Goal: Information Seeking & Learning: Understand process/instructions

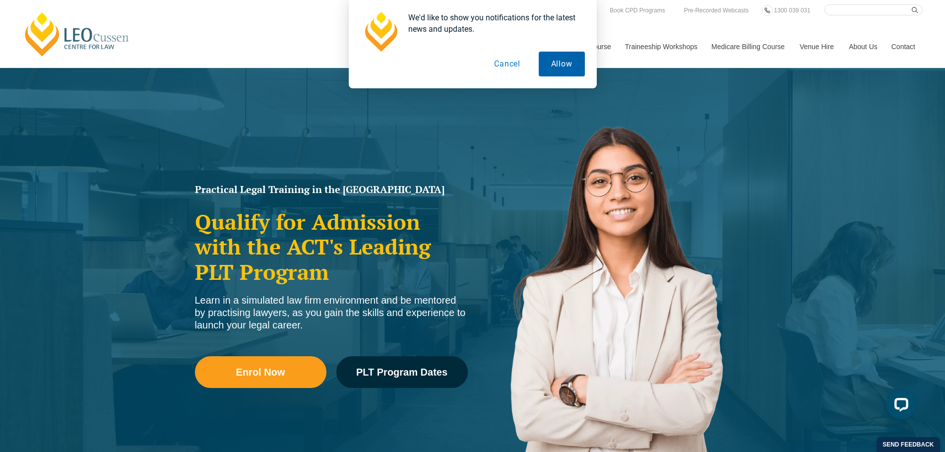
click at [554, 66] on button "Allow" at bounding box center [562, 64] width 46 height 25
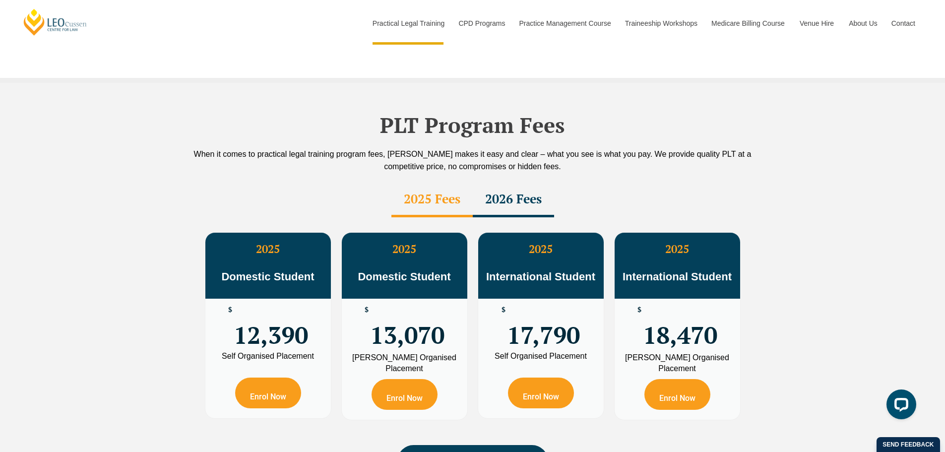
scroll to position [1686, 0]
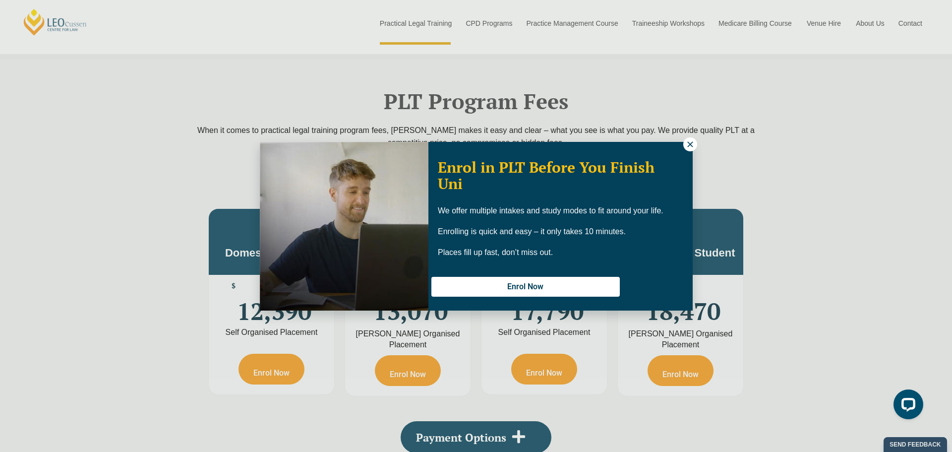
click at [694, 148] on icon at bounding box center [690, 144] width 9 height 9
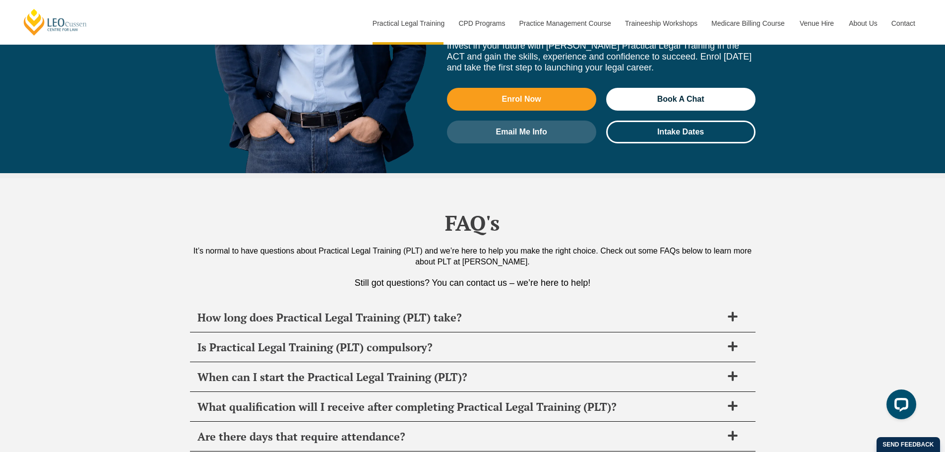
scroll to position [4613, 0]
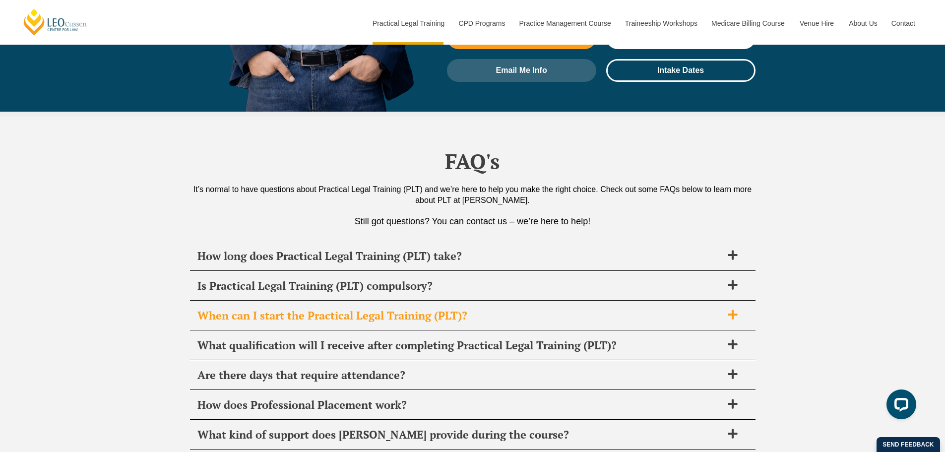
click at [376, 301] on div "When can I start the Practical Legal Training (PLT)?" at bounding box center [472, 315] width 565 height 29
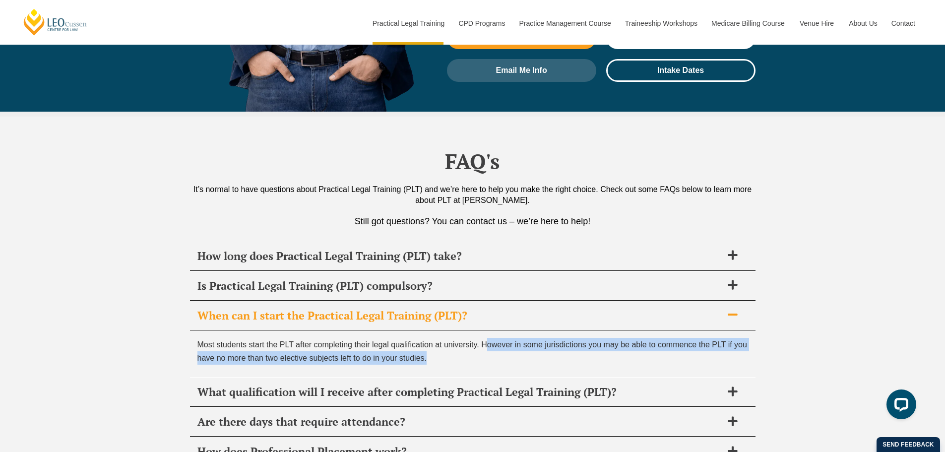
drag, startPoint x: 487, startPoint y: 263, endPoint x: 691, endPoint y: 263, distance: 204.8
click at [709, 338] on p "Most students start the PLT after completing their legal qualification at unive…" at bounding box center [472, 351] width 551 height 27
click at [471, 338] on p "Most students start the PLT after completing their legal qualification at unive…" at bounding box center [472, 351] width 551 height 27
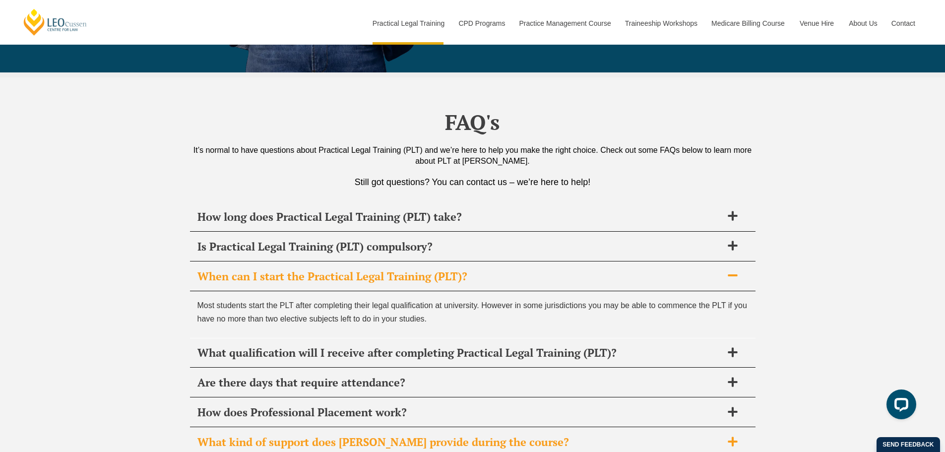
scroll to position [4712, 0]
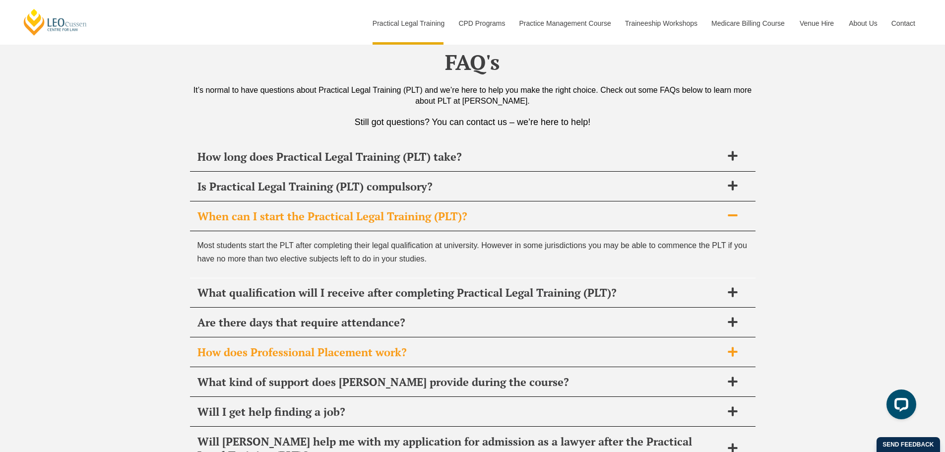
click at [422, 345] on h2 "How does Professional Placement work?" at bounding box center [459, 352] width 525 height 14
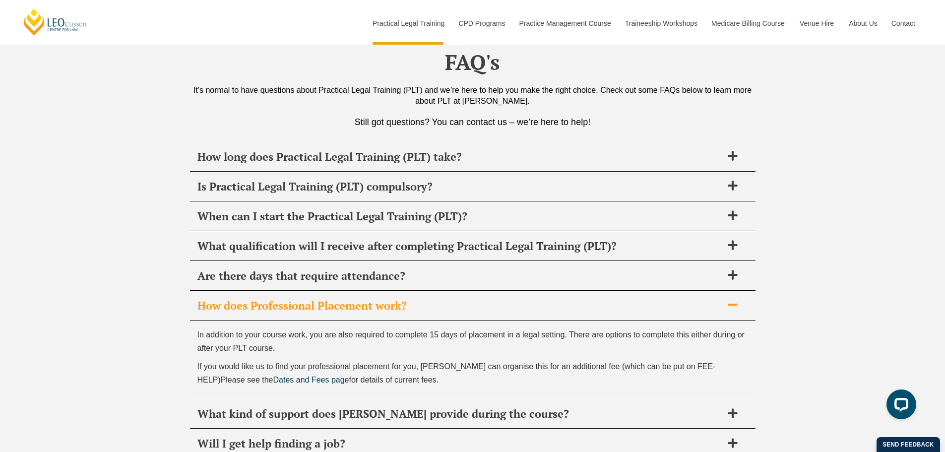
drag, startPoint x: 371, startPoint y: 250, endPoint x: 557, endPoint y: 288, distance: 189.3
click at [557, 320] on div "In addition to your course work, you are also required to complete 15 days of p…" at bounding box center [472, 359] width 565 height 79
click at [537, 362] on span "If you would like us to find your professional placement for you, [PERSON_NAME]…" at bounding box center [456, 373] width 518 height 22
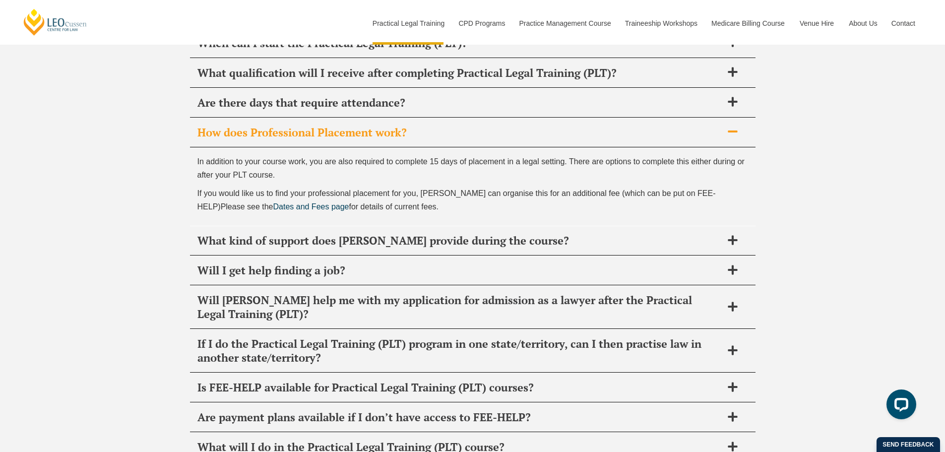
scroll to position [4910, 0]
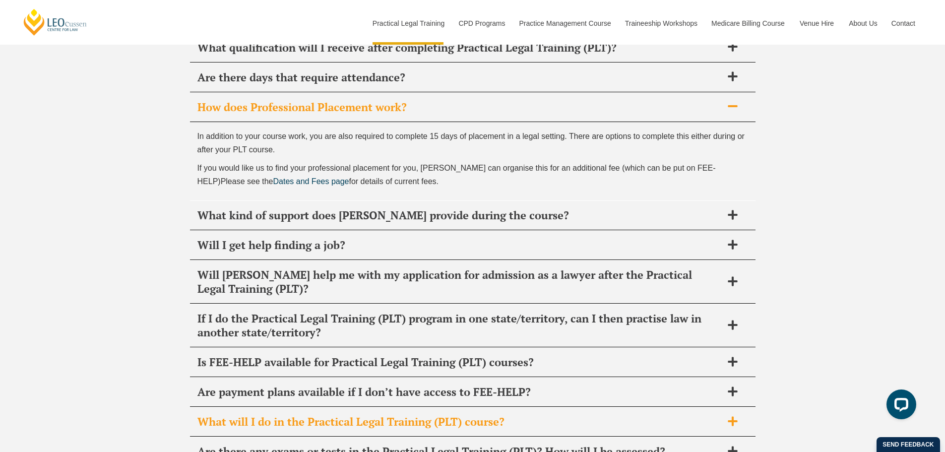
click at [481, 415] on h2 "What will I do in the Practical Legal Training (PLT) course?" at bounding box center [459, 422] width 525 height 14
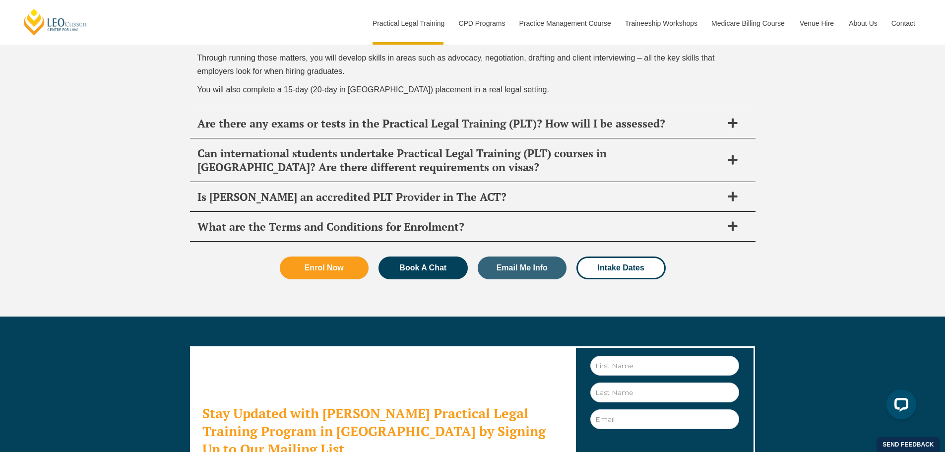
scroll to position [5627, 0]
